Goal: Task Accomplishment & Management: Manage account settings

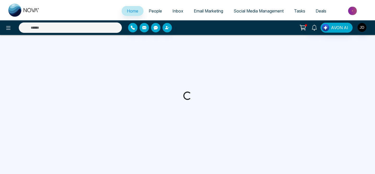
select select "*"
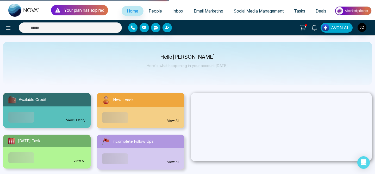
select select "***"
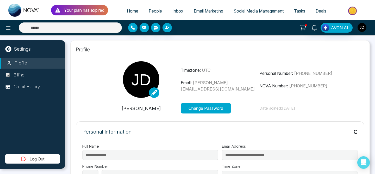
click at [363, 31] on img "button" at bounding box center [361, 27] width 9 height 9
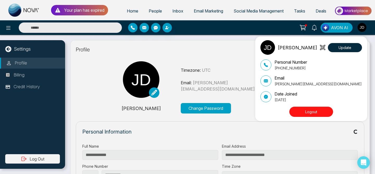
click at [322, 111] on button "Logout" at bounding box center [311, 111] width 44 height 10
